Goal: Information Seeking & Learning: Check status

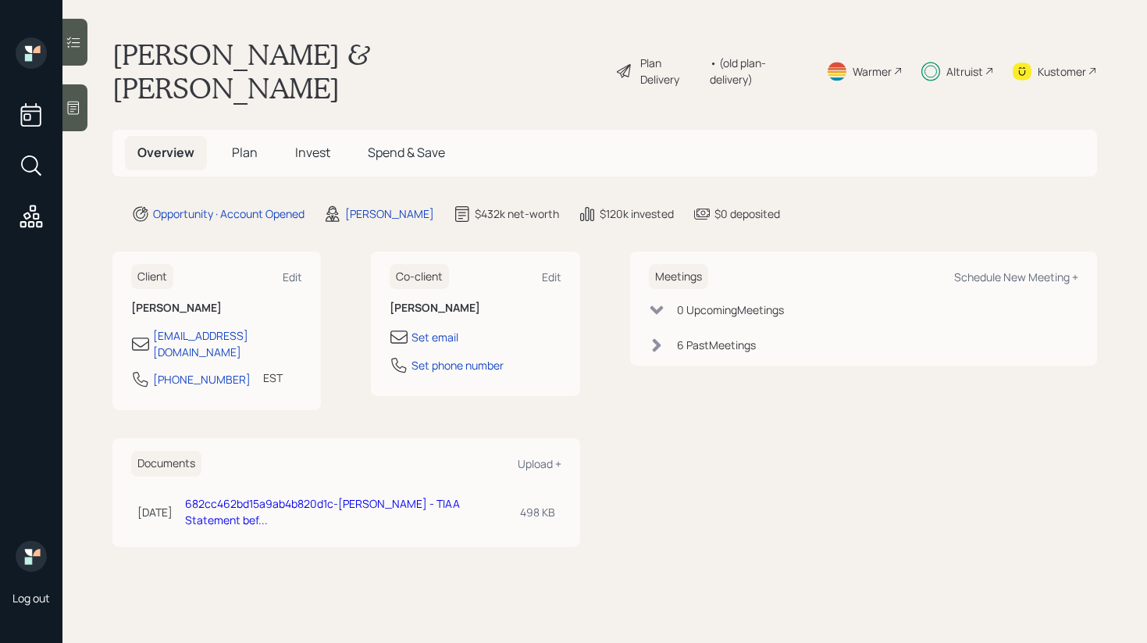
click at [305, 136] on h5 "Invest" at bounding box center [313, 153] width 60 height 34
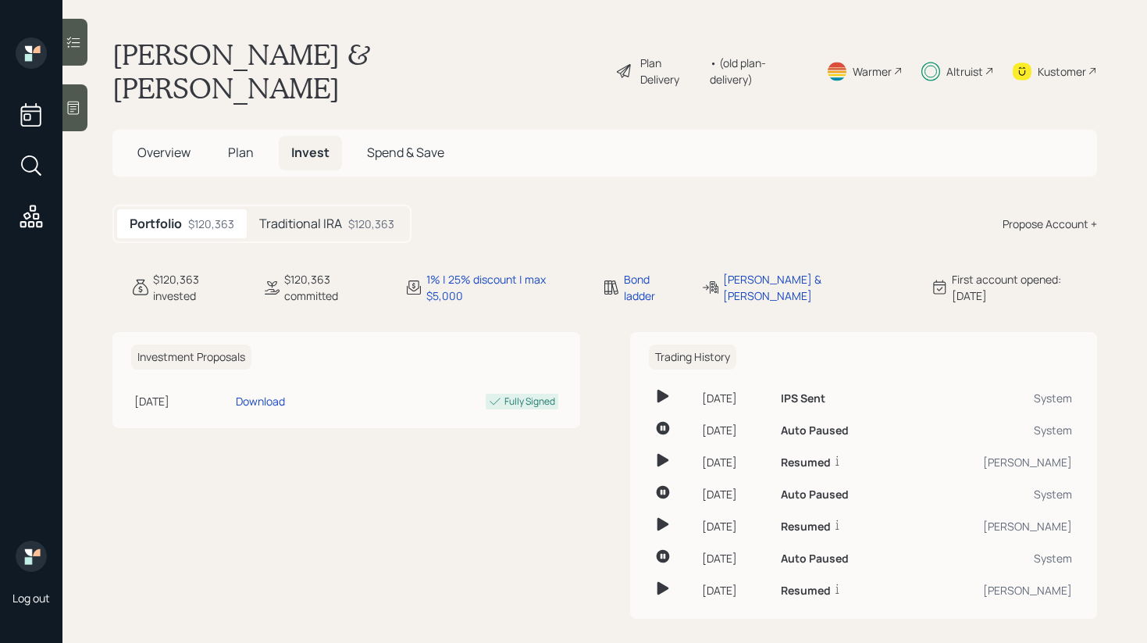
click at [330, 209] on div "Traditional IRA $120,363" at bounding box center [327, 223] width 160 height 29
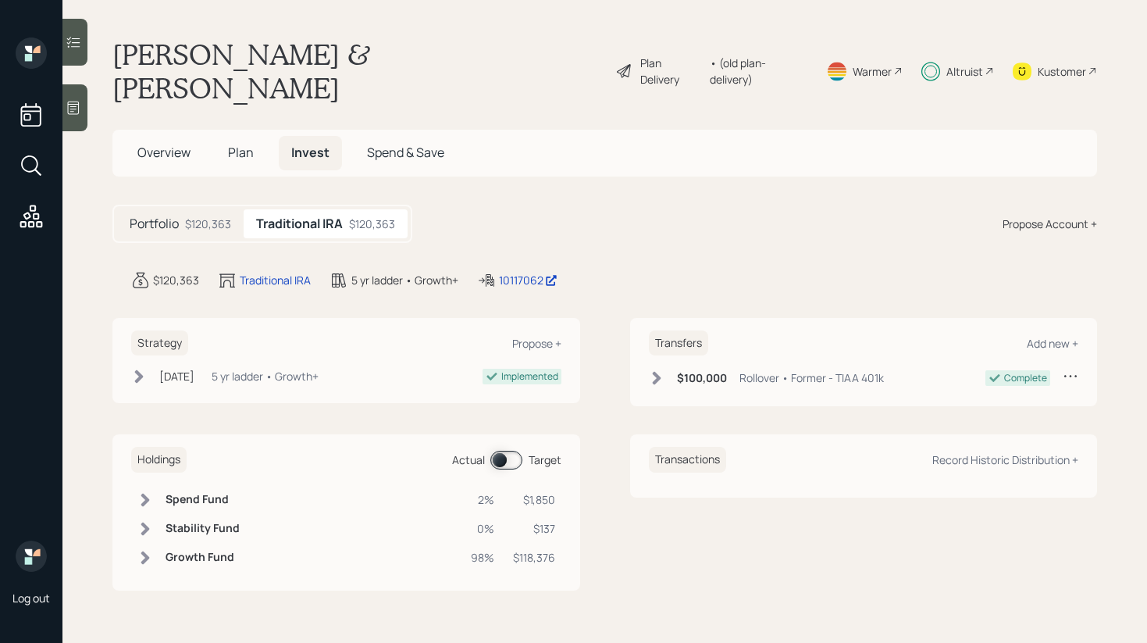
click at [494, 451] on span at bounding box center [506, 460] width 32 height 19
click at [512, 451] on span at bounding box center [506, 460] width 32 height 19
click at [184, 144] on span "Overview" at bounding box center [163, 152] width 53 height 17
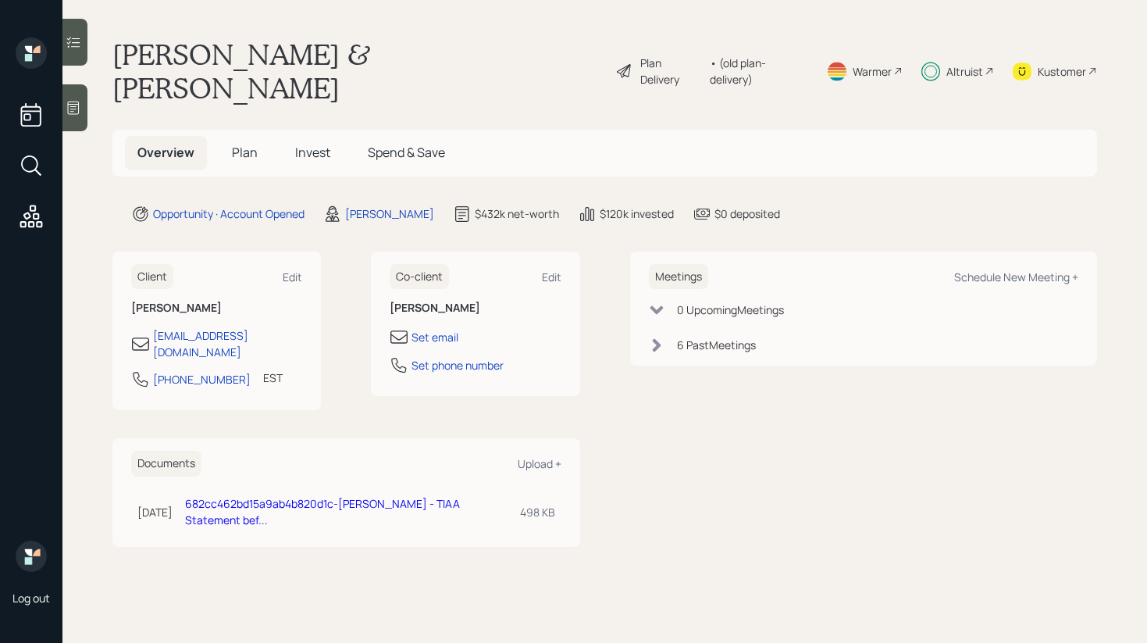
click at [294, 136] on h5 "Invest" at bounding box center [313, 153] width 60 height 34
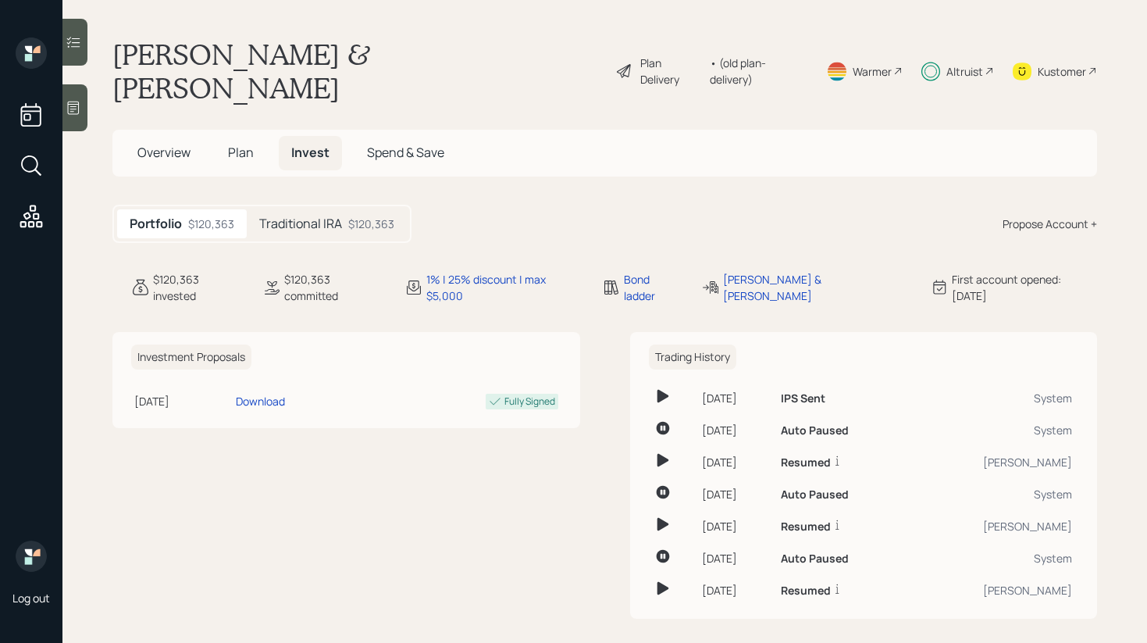
click at [79, 40] on icon at bounding box center [74, 42] width 16 height 16
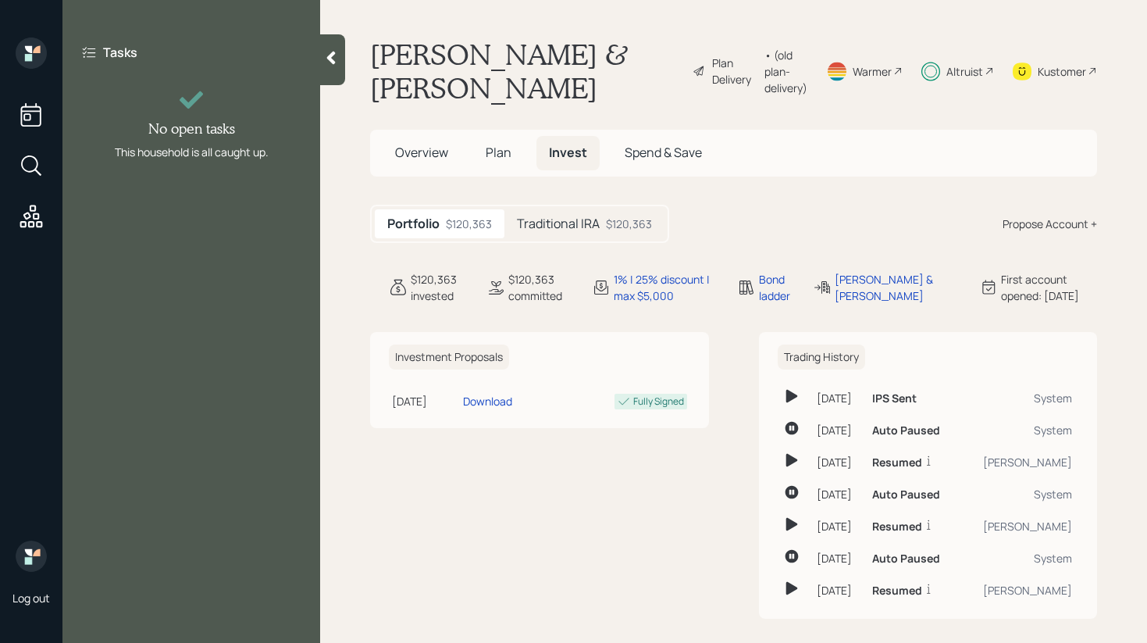
click at [344, 70] on div at bounding box center [332, 59] width 25 height 51
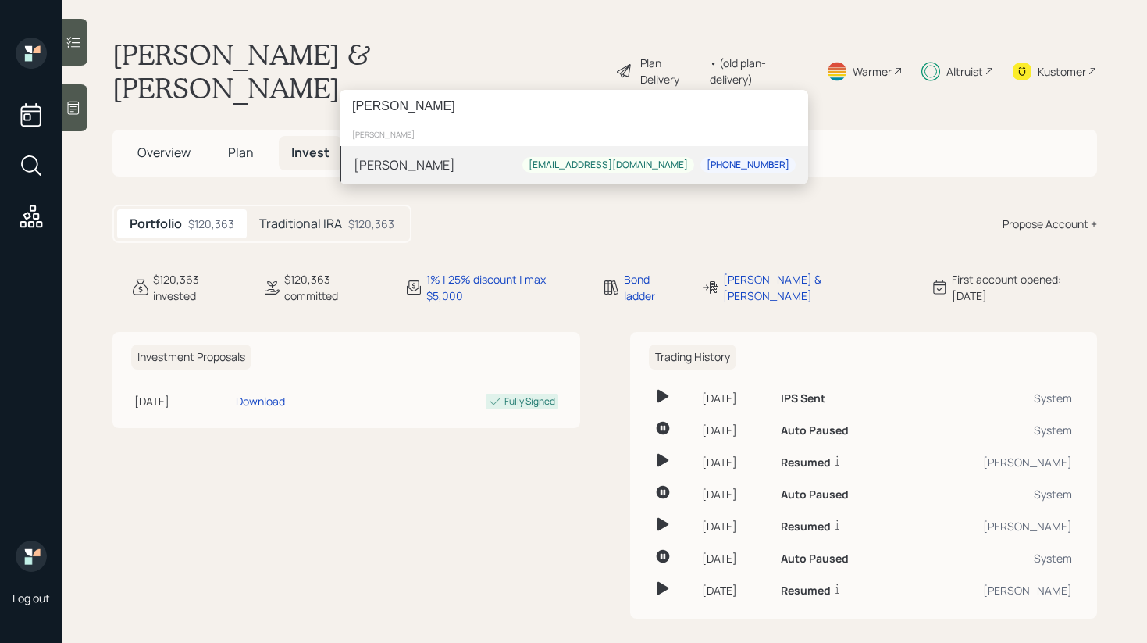
type input "[PERSON_NAME]"
